Goal: Task Accomplishment & Management: Manage account settings

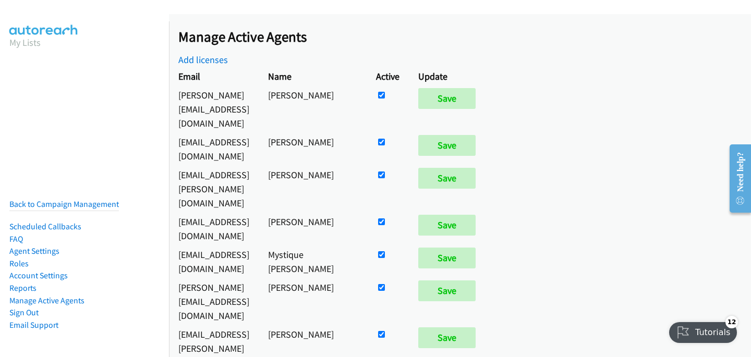
scroll to position [603, 0]
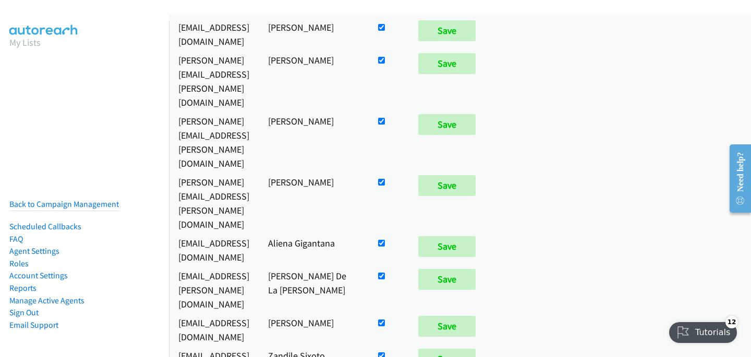
checkbox input "false"
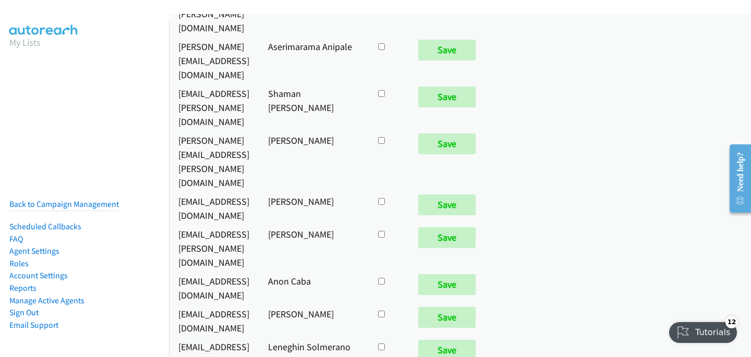
scroll to position [4133, 0]
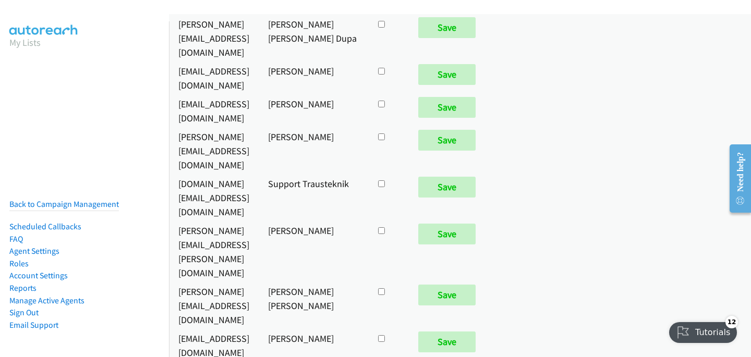
checkbox input "true"
